Goal: Information Seeking & Learning: Check status

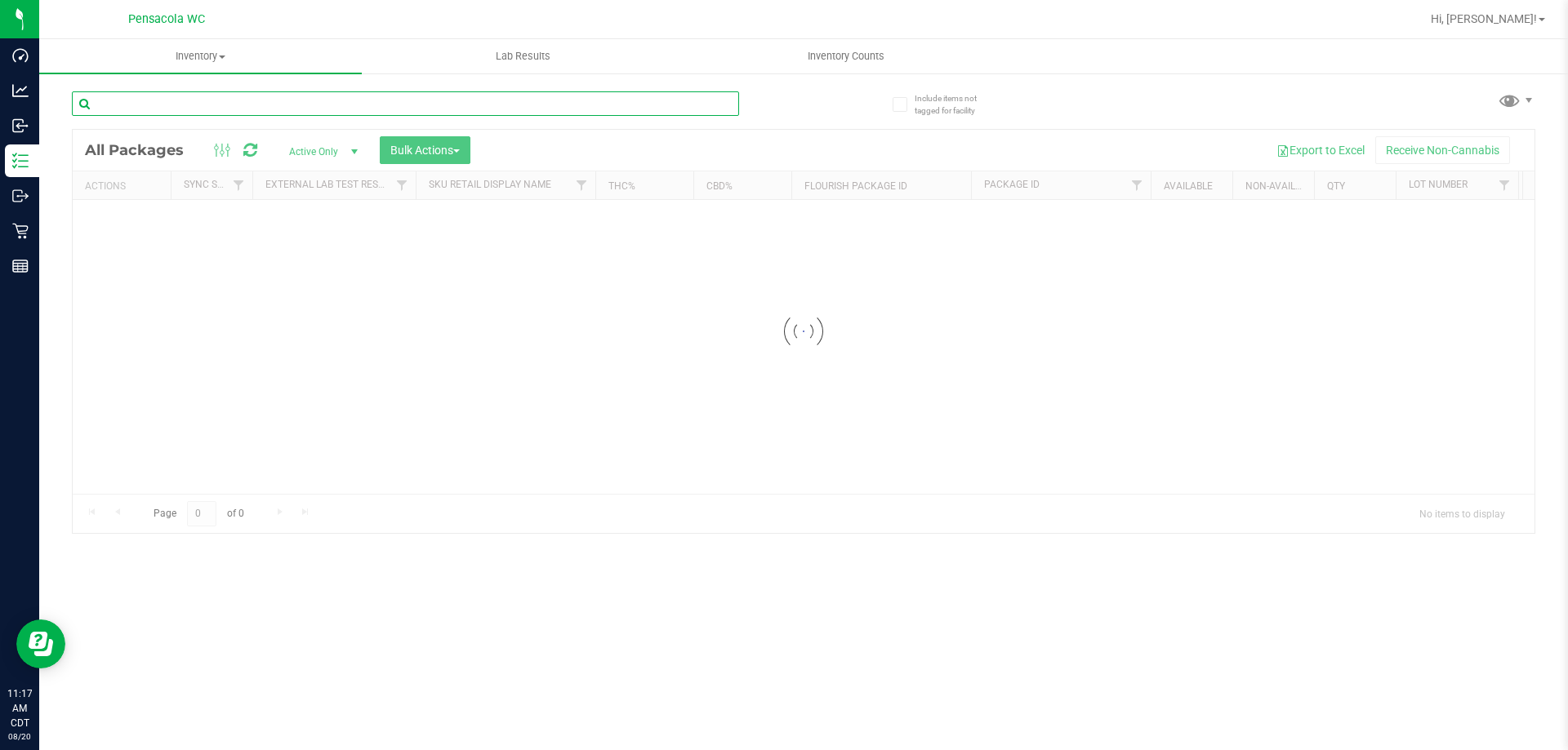
click at [211, 103] on input "text" at bounding box center [405, 104] width 667 height 25
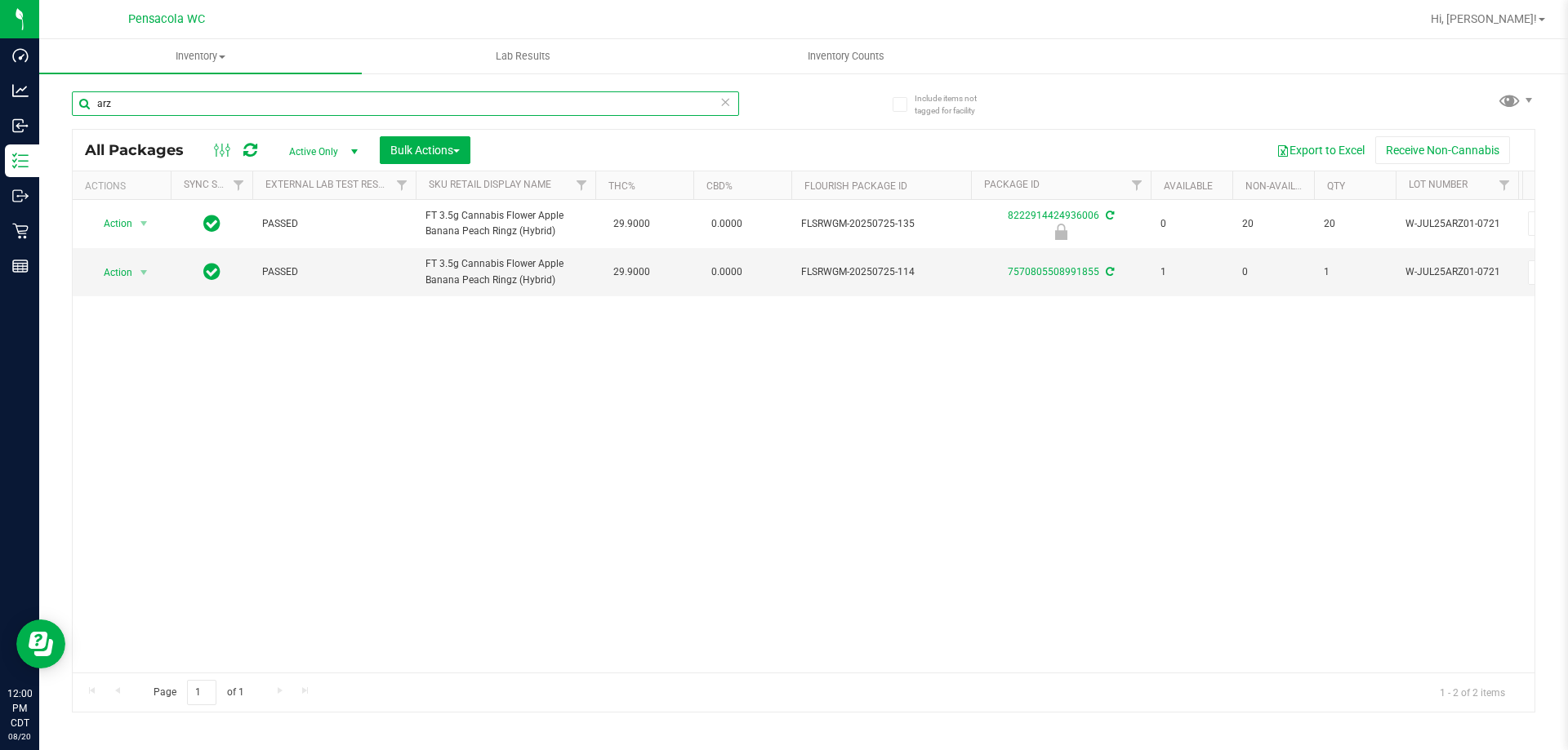
type input "arz"
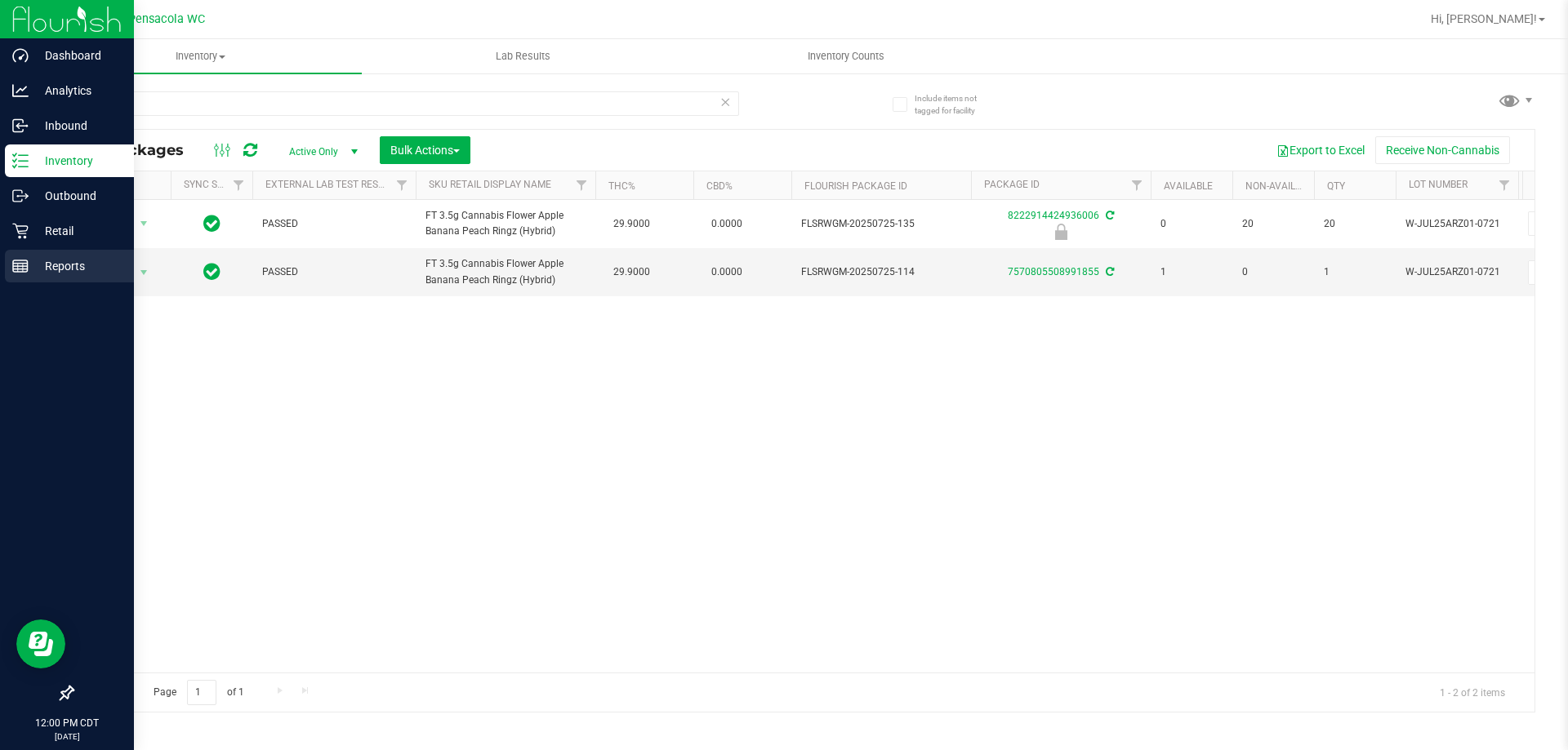
click at [26, 262] on icon at bounding box center [21, 266] width 16 height 16
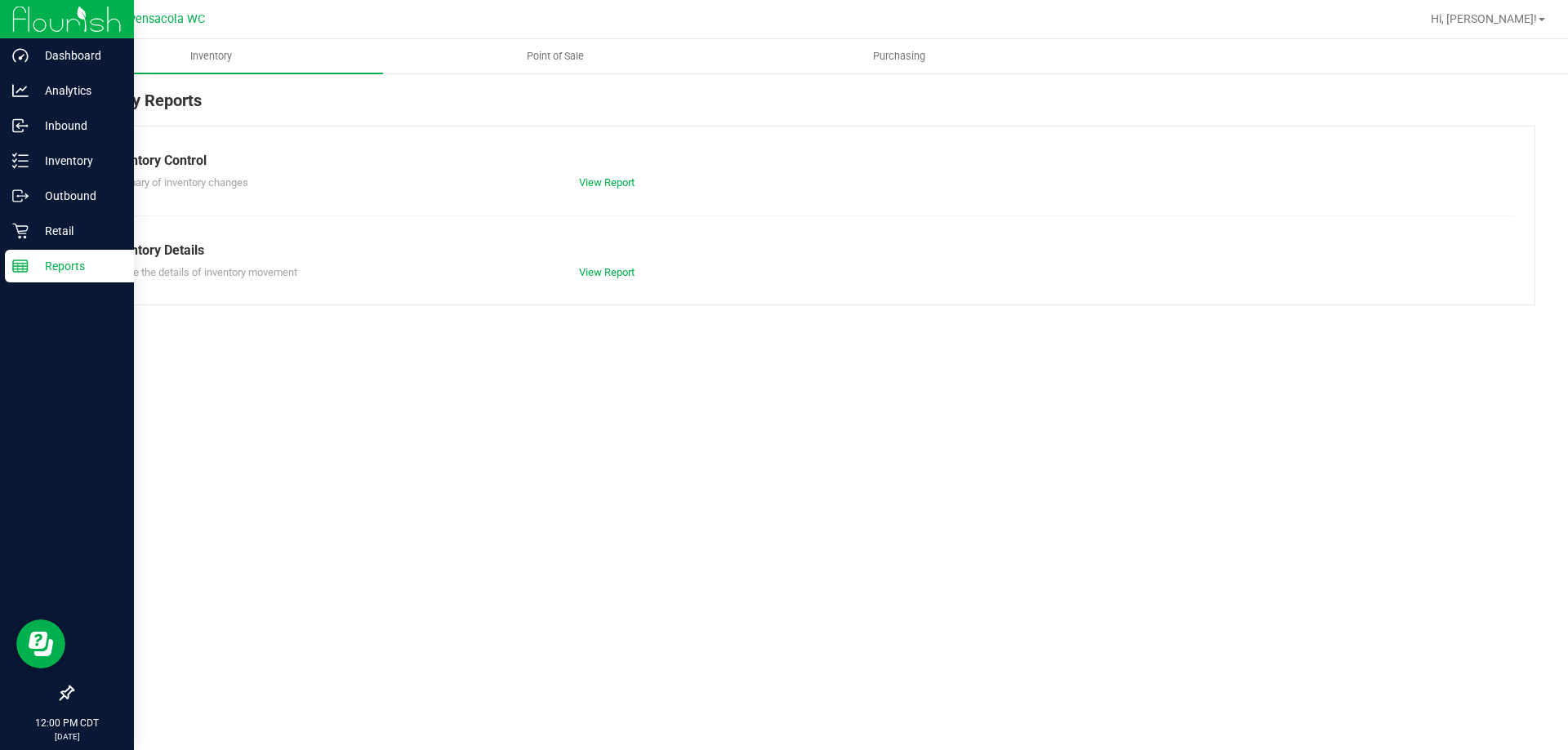
click at [532, 341] on div "Inventory Point of Sale Purchasing Inventory Reports Inventory Control Summary …" at bounding box center [804, 395] width 1529 height 711
click at [575, 68] on uib-tab-heading "Point of Sale" at bounding box center [555, 57] width 342 height 33
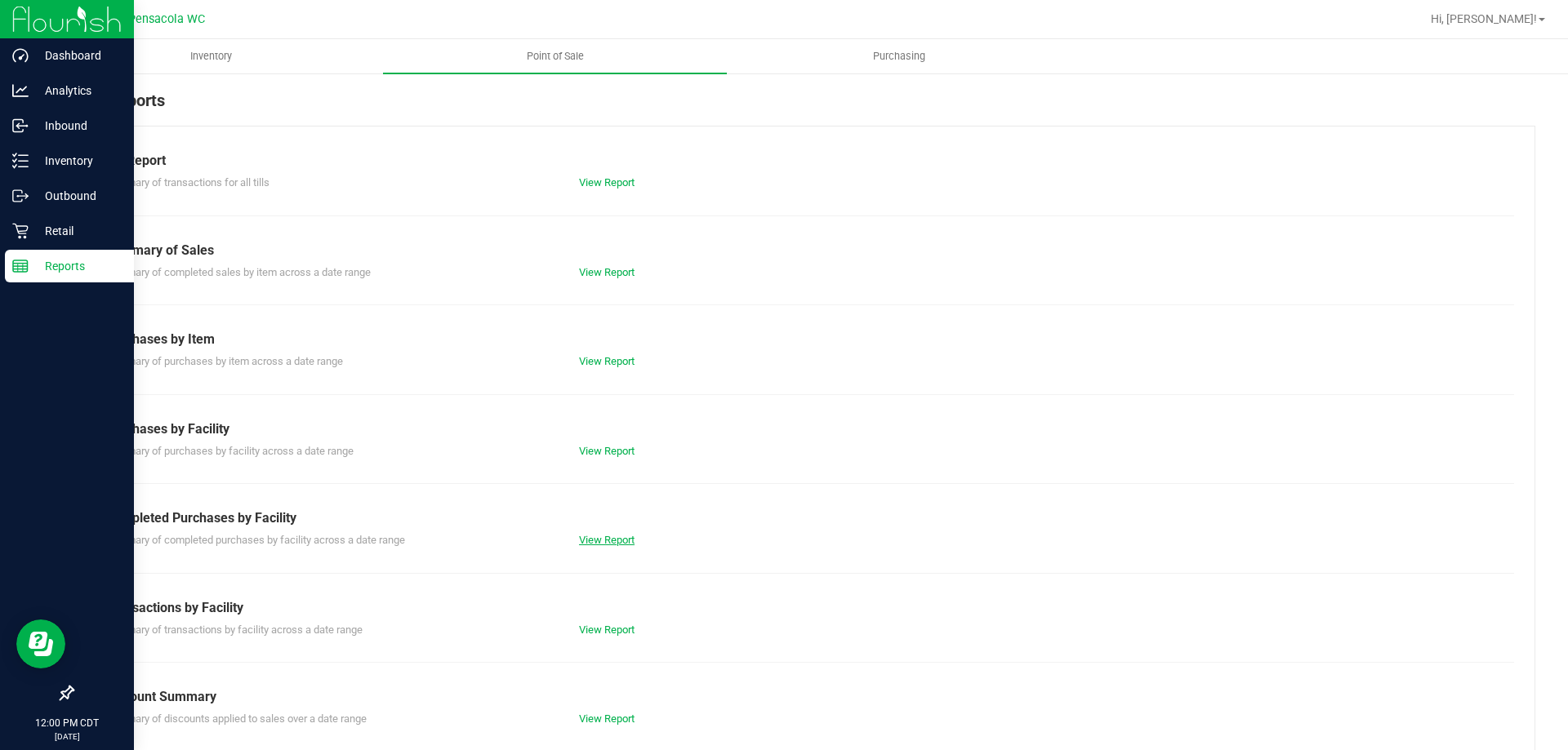
click at [625, 538] on link "View Report" at bounding box center [607, 539] width 56 height 12
